Goal: Task Accomplishment & Management: Use online tool/utility

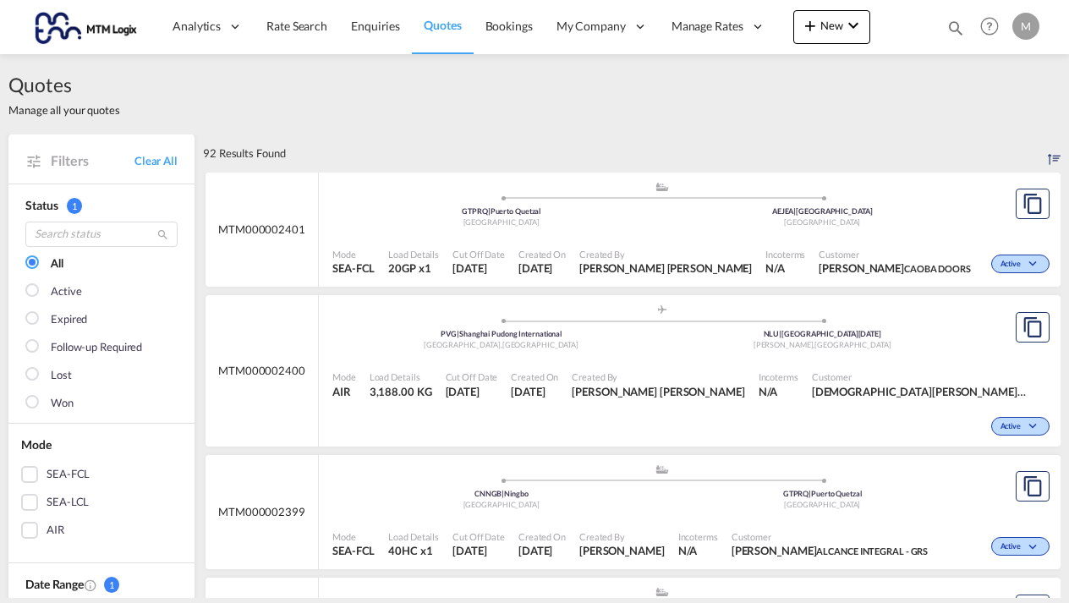
click at [956, 25] on md-icon "icon-magnify" at bounding box center [956, 28] width 19 height 19
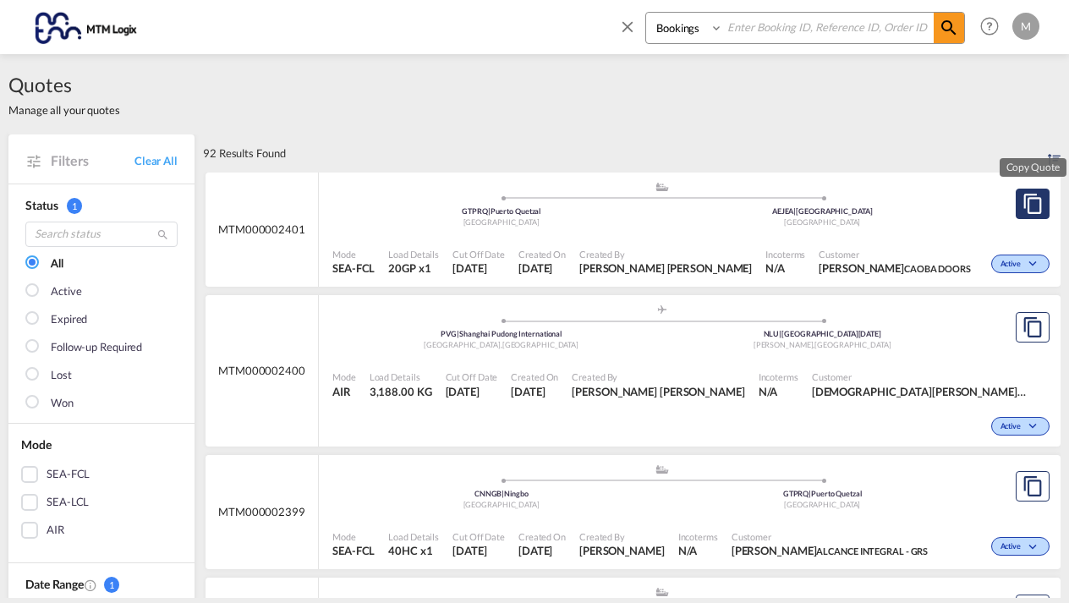
click at [1036, 212] on md-icon "assets/icons/custom/copyQuote.svg" at bounding box center [1033, 204] width 20 height 20
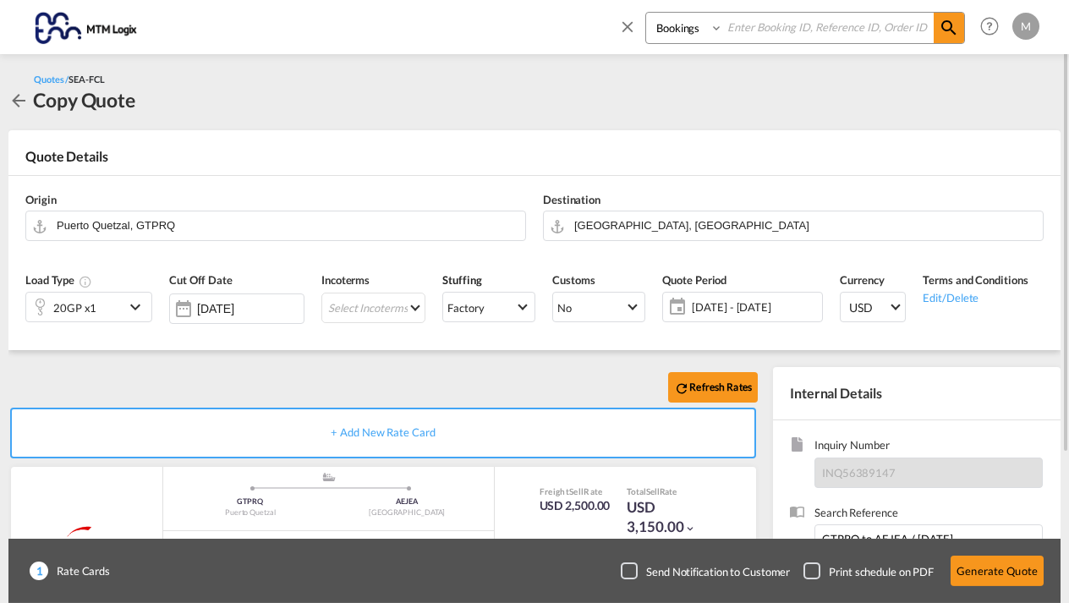
click at [19, 99] on md-icon "icon-arrow-left" at bounding box center [18, 101] width 20 height 20
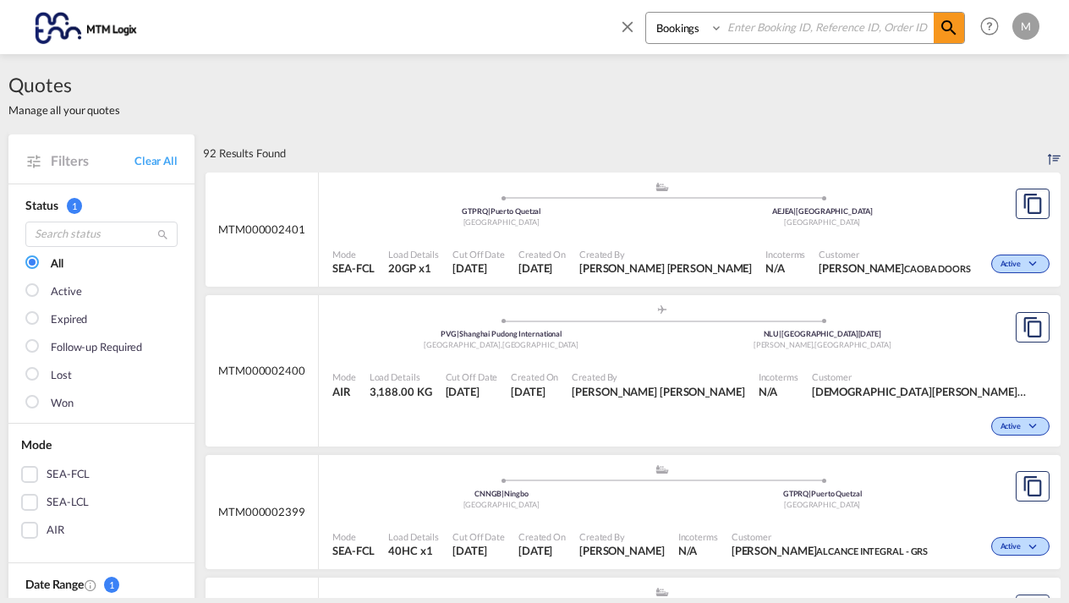
click at [884, 227] on div ".a{fill:#aaa8ad;} .a{fill:#aaa8ad;} GTPRQ | [GEOGRAPHIC_DATA] [GEOGRAPHIC_DATA]…" at bounding box center [661, 206] width 659 height 51
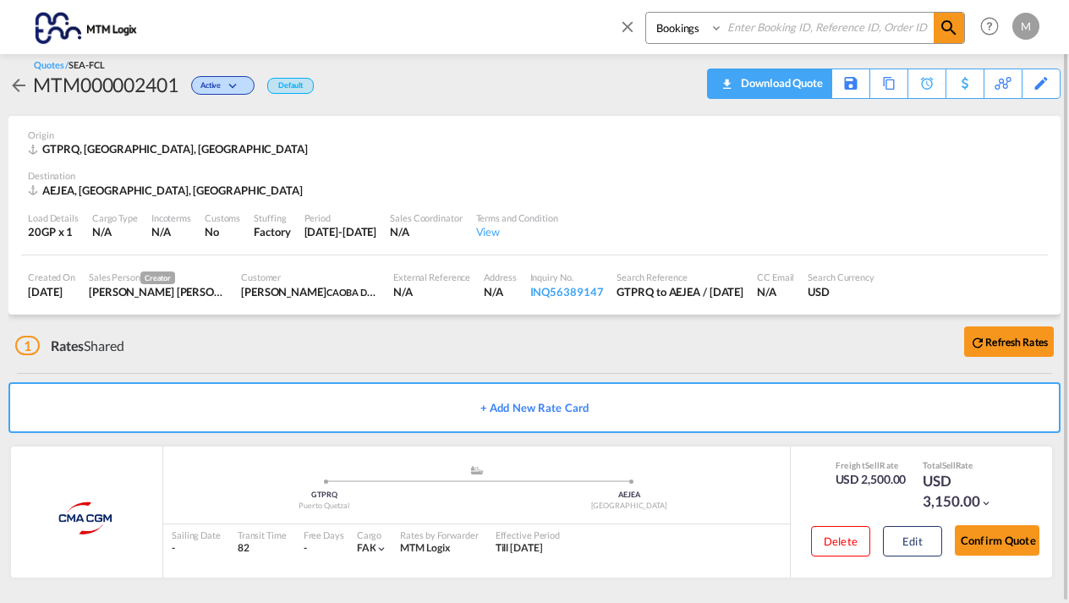
click at [812, 86] on div "Download Quote" at bounding box center [780, 82] width 86 height 27
click at [16, 80] on md-icon "icon-arrow-left" at bounding box center [18, 85] width 20 height 20
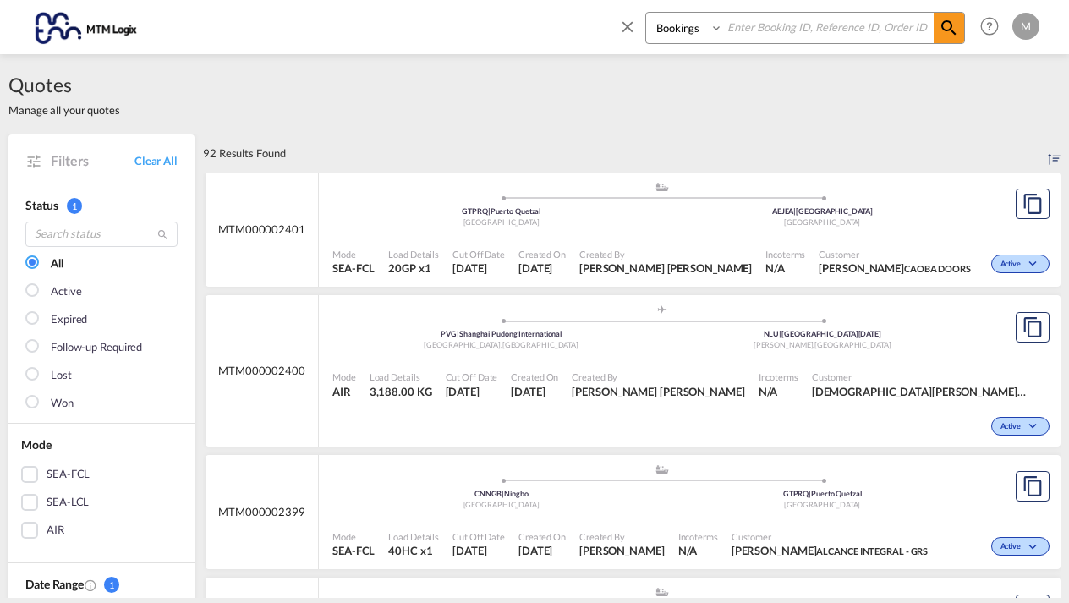
select select "Quotes"
click at [766, 28] on input at bounding box center [828, 28] width 211 height 30
type input "MTM000002388"
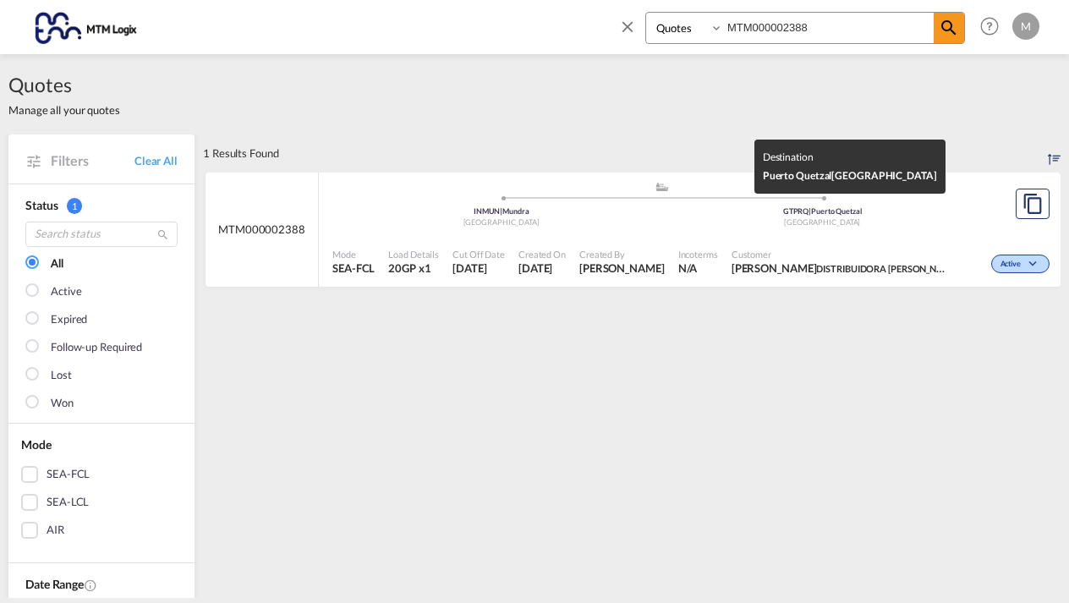
click at [936, 210] on div "GTPRQ | [GEOGRAPHIC_DATA]" at bounding box center [822, 211] width 321 height 11
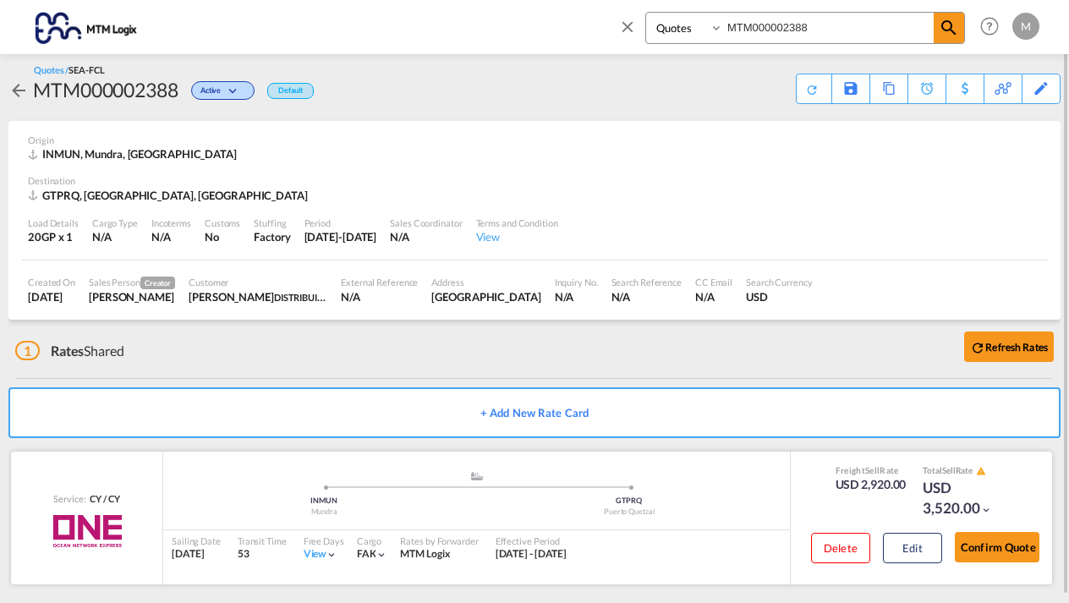
scroll to position [12, 0]
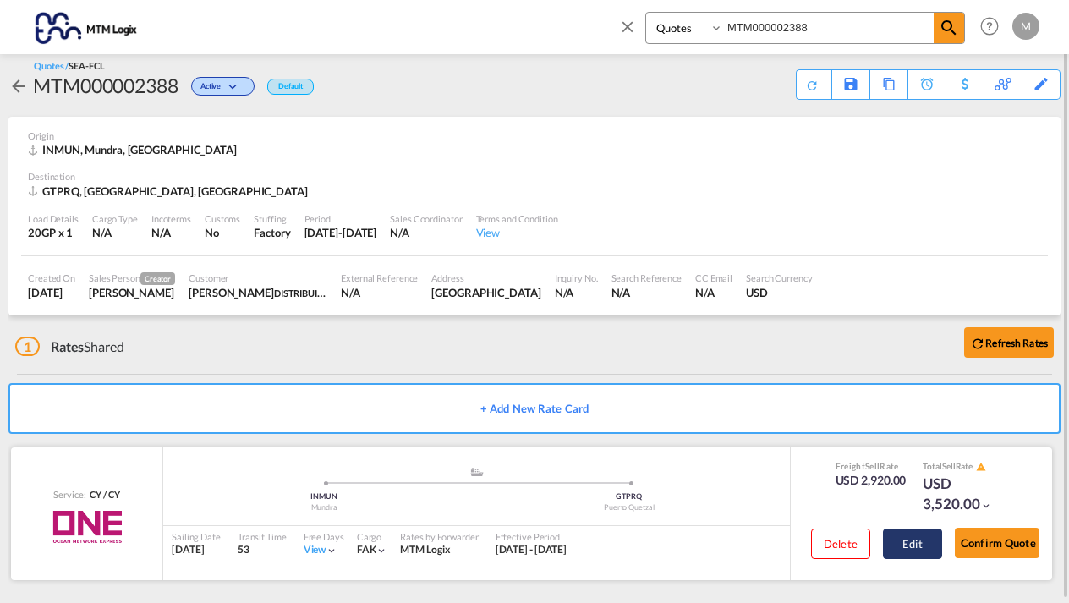
click at [903, 546] on button "Edit" at bounding box center [912, 544] width 59 height 30
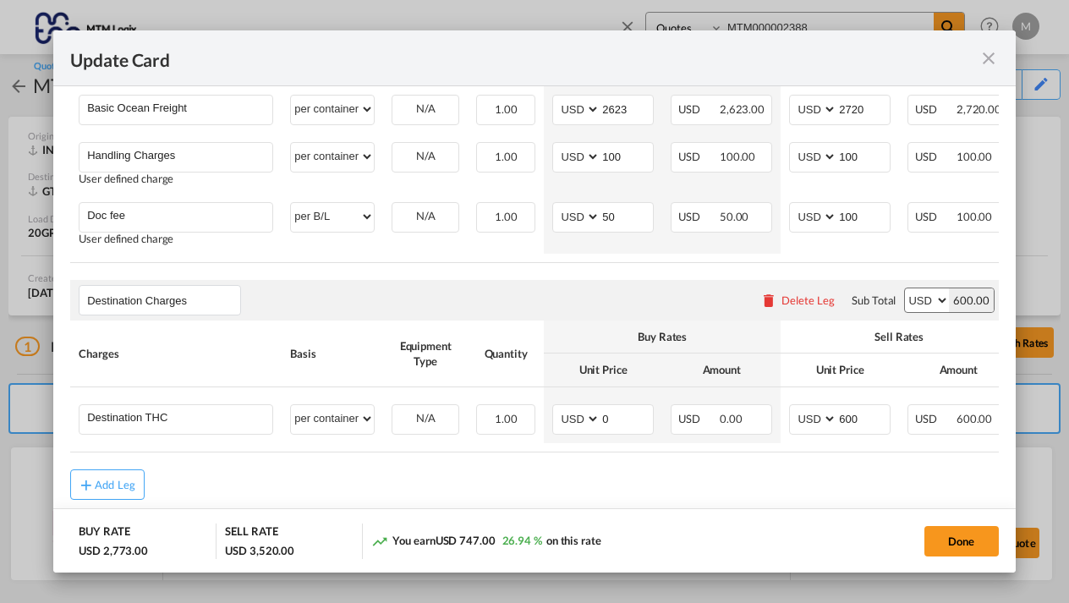
scroll to position [514, 0]
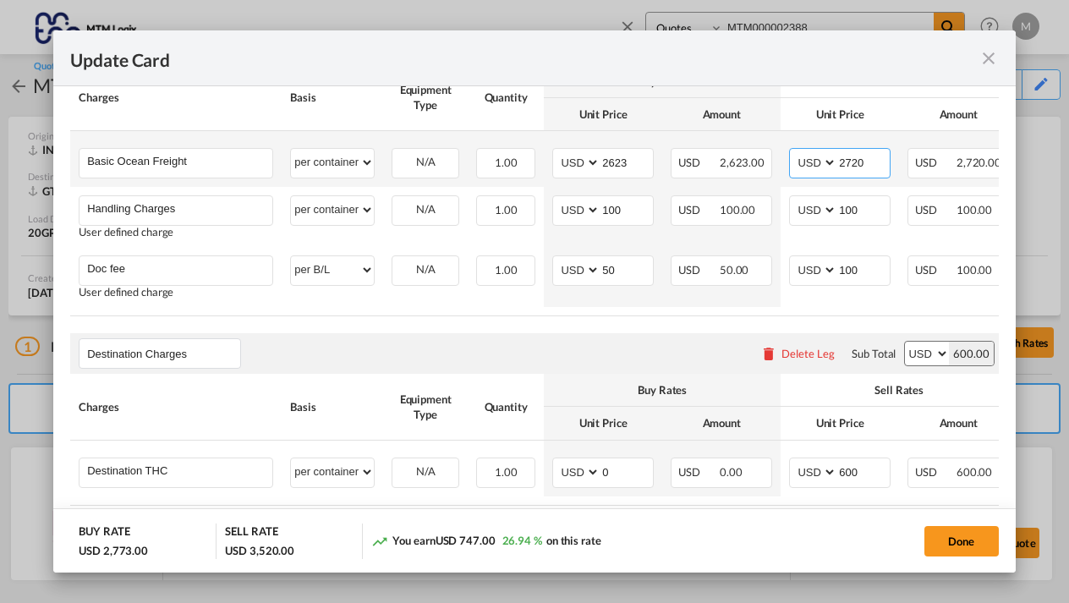
click at [885, 159] on input "2720" at bounding box center [863, 161] width 52 height 25
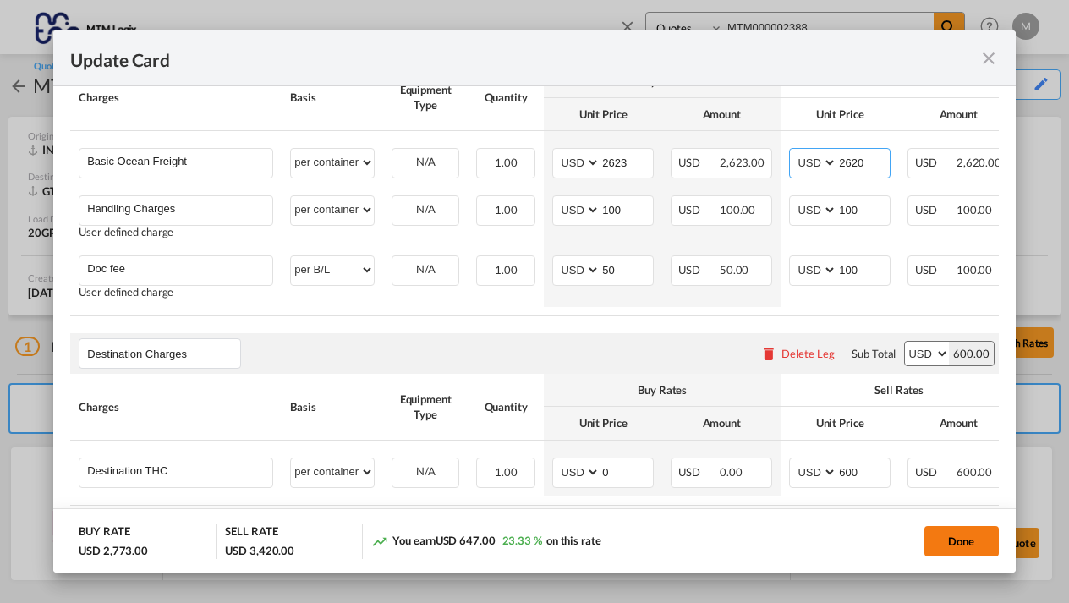
type input "2620"
click at [980, 543] on button "Done" at bounding box center [962, 541] width 74 height 30
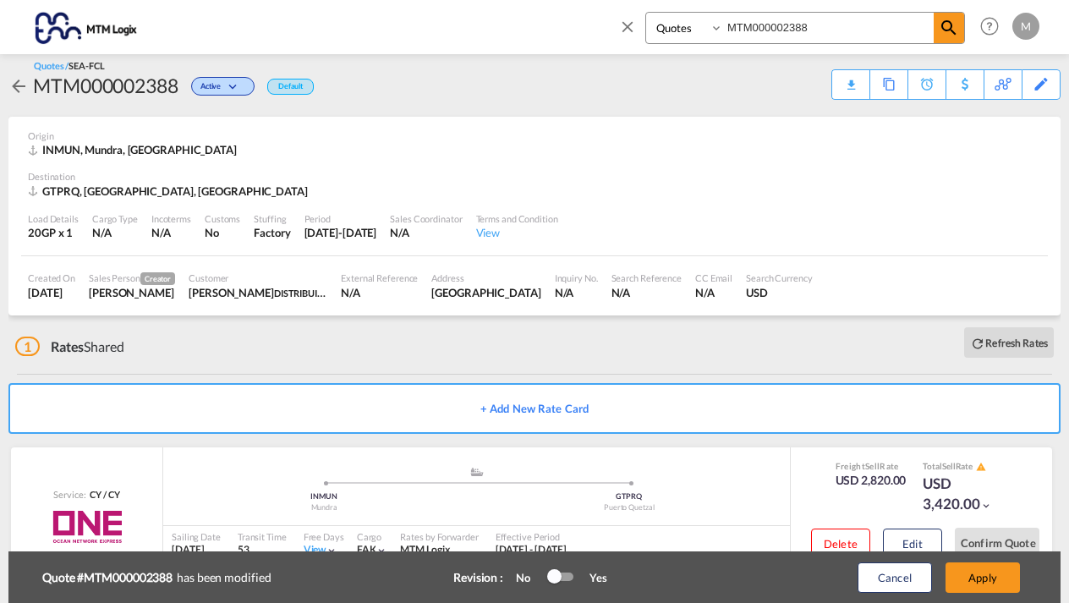
type input "[DATE]"
click at [978, 579] on button "Apply" at bounding box center [983, 578] width 74 height 30
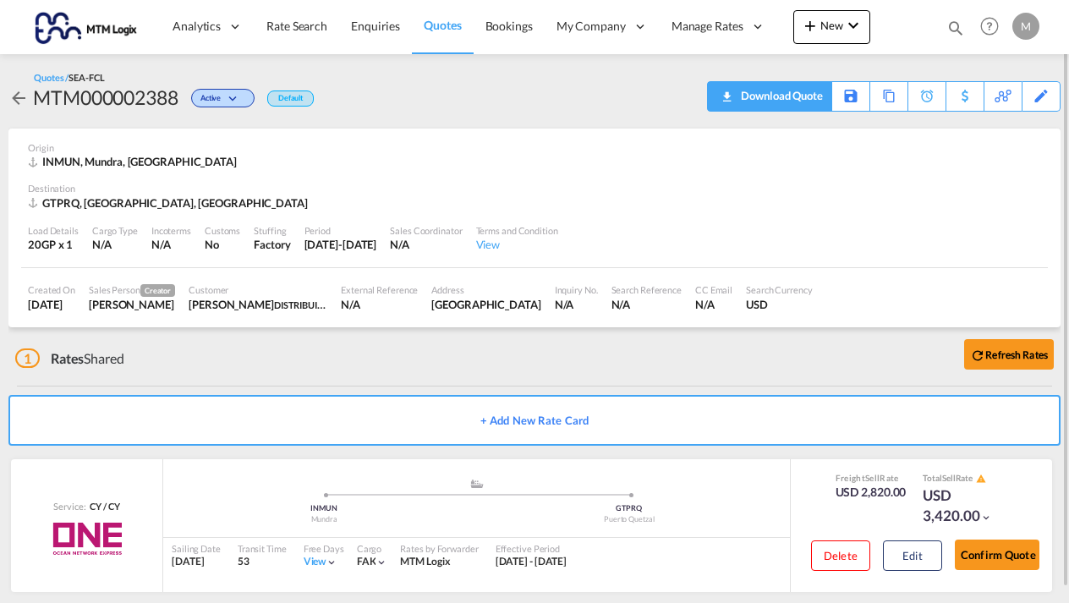
click at [810, 92] on div "Download Quote" at bounding box center [780, 95] width 86 height 27
